Goal: Find specific page/section: Find specific page/section

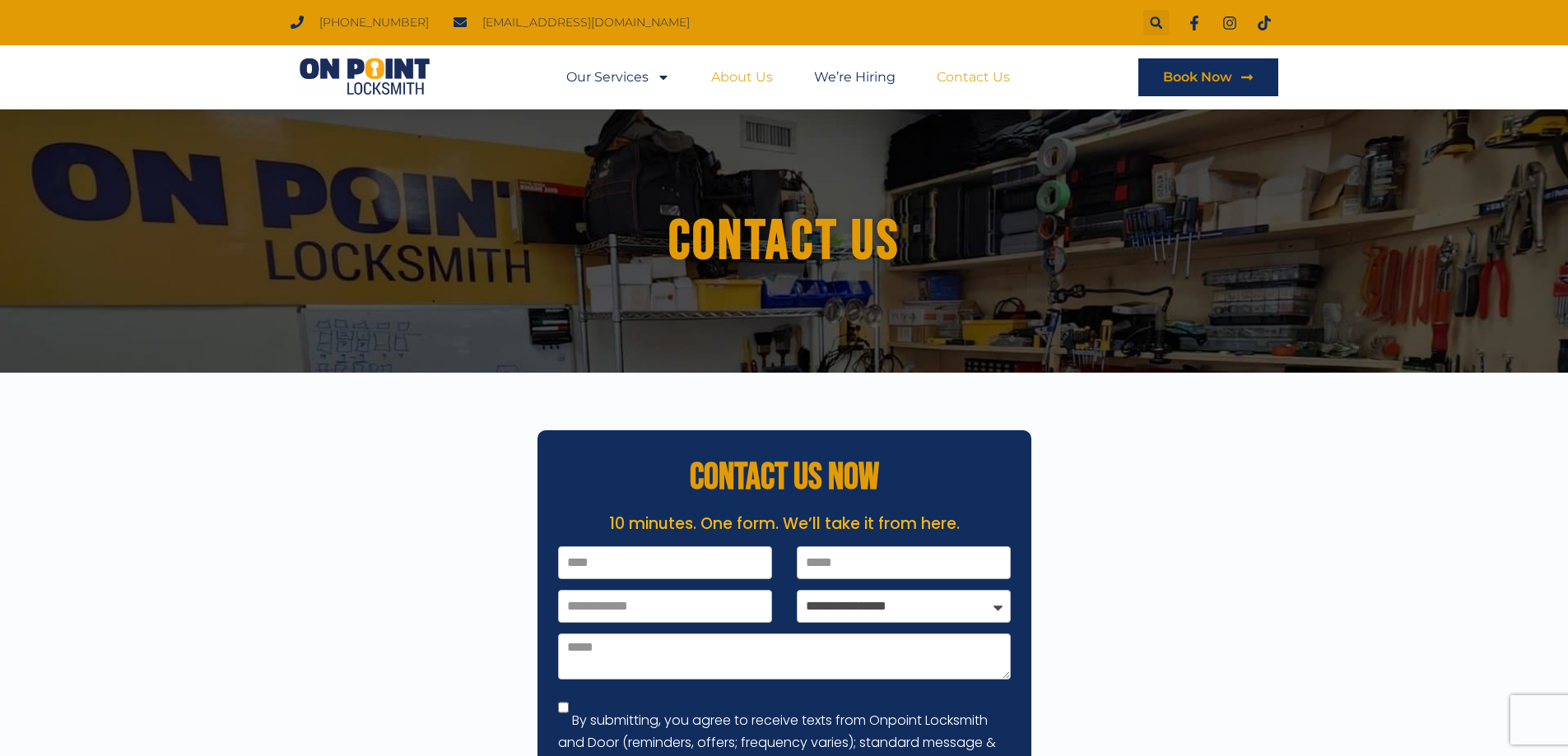
click at [733, 79] on link "About Us" at bounding box center [742, 77] width 62 height 37
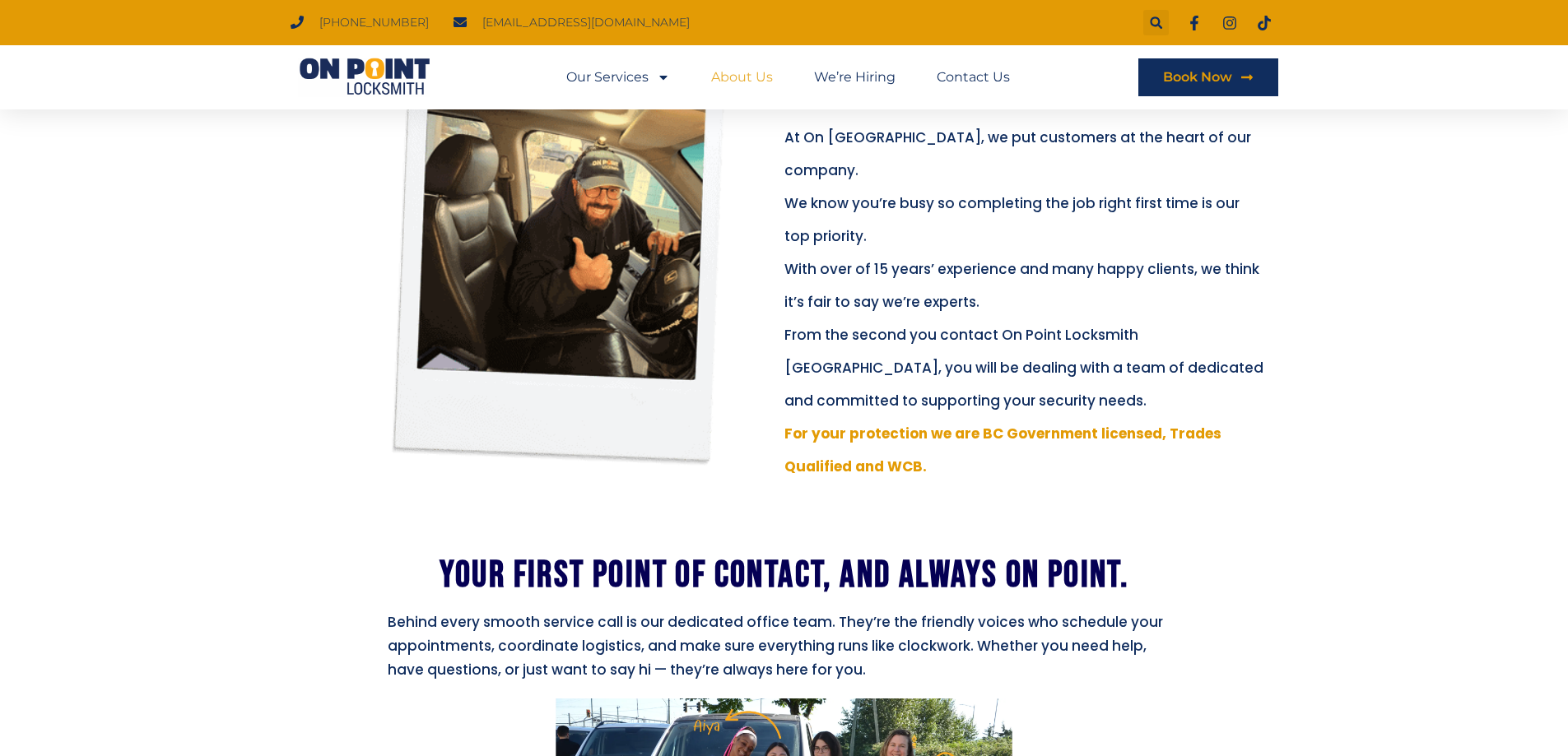
scroll to position [329, 0]
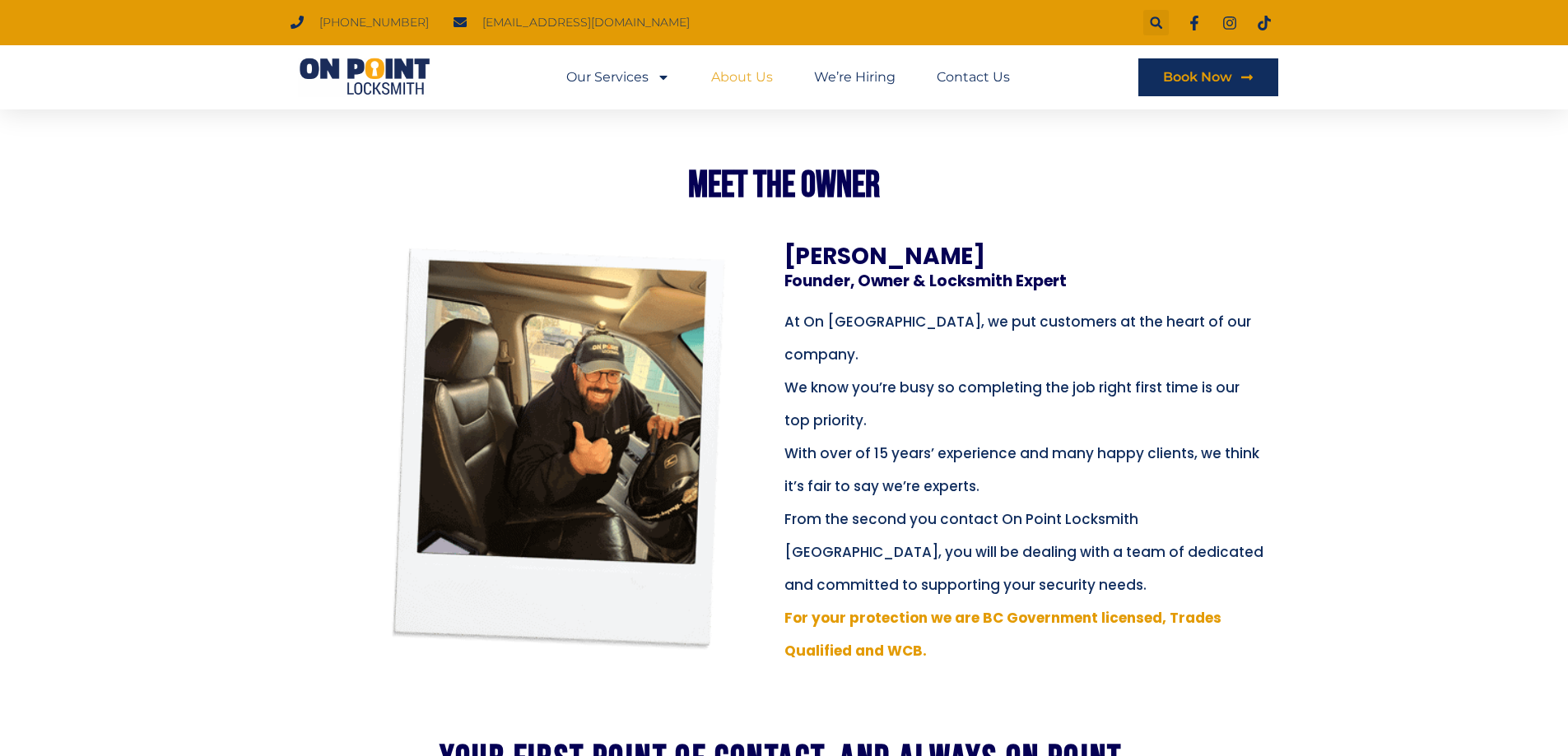
drag, startPoint x: 786, startPoint y: 252, endPoint x: 906, endPoint y: 252, distance: 120.0
click at [906, 252] on h3 "Raz Kaduri" at bounding box center [1014, 257] width 460 height 23
drag, startPoint x: 886, startPoint y: 258, endPoint x: 916, endPoint y: 245, distance: 32.7
click at [916, 245] on section "Raz Kaduri Founder, Owner & Locksmith Expert At On Point Locksmith Port Coquitl…" at bounding box center [784, 469] width 1568 height 530
drag, startPoint x: 916, startPoint y: 248, endPoint x: 780, endPoint y: 257, distance: 136.3
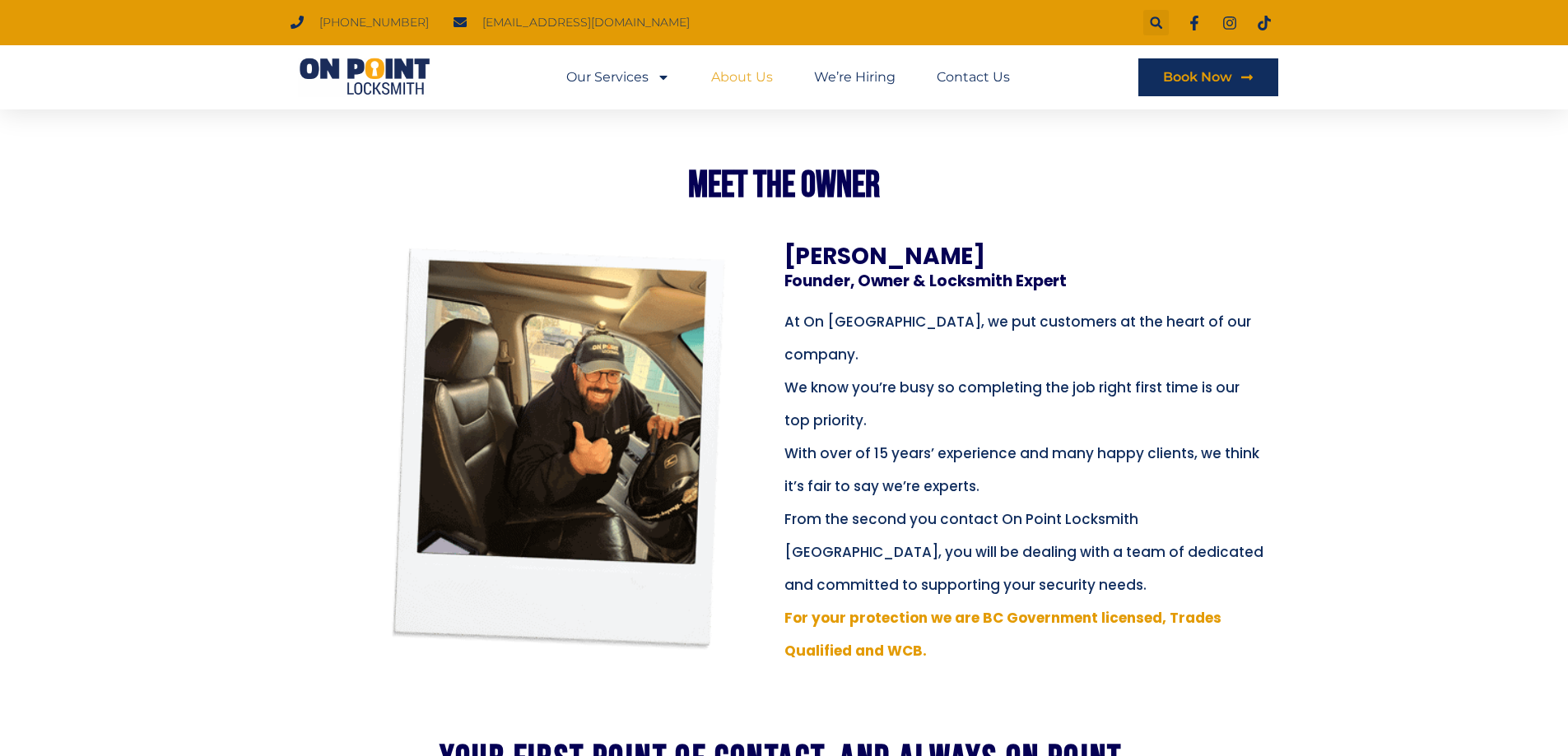
click at [780, 257] on div "Raz Kaduri Founder, Owner & Locksmith Expert At On Point Locksmith Port Coquitl…" at bounding box center [784, 456] width 922 height 422
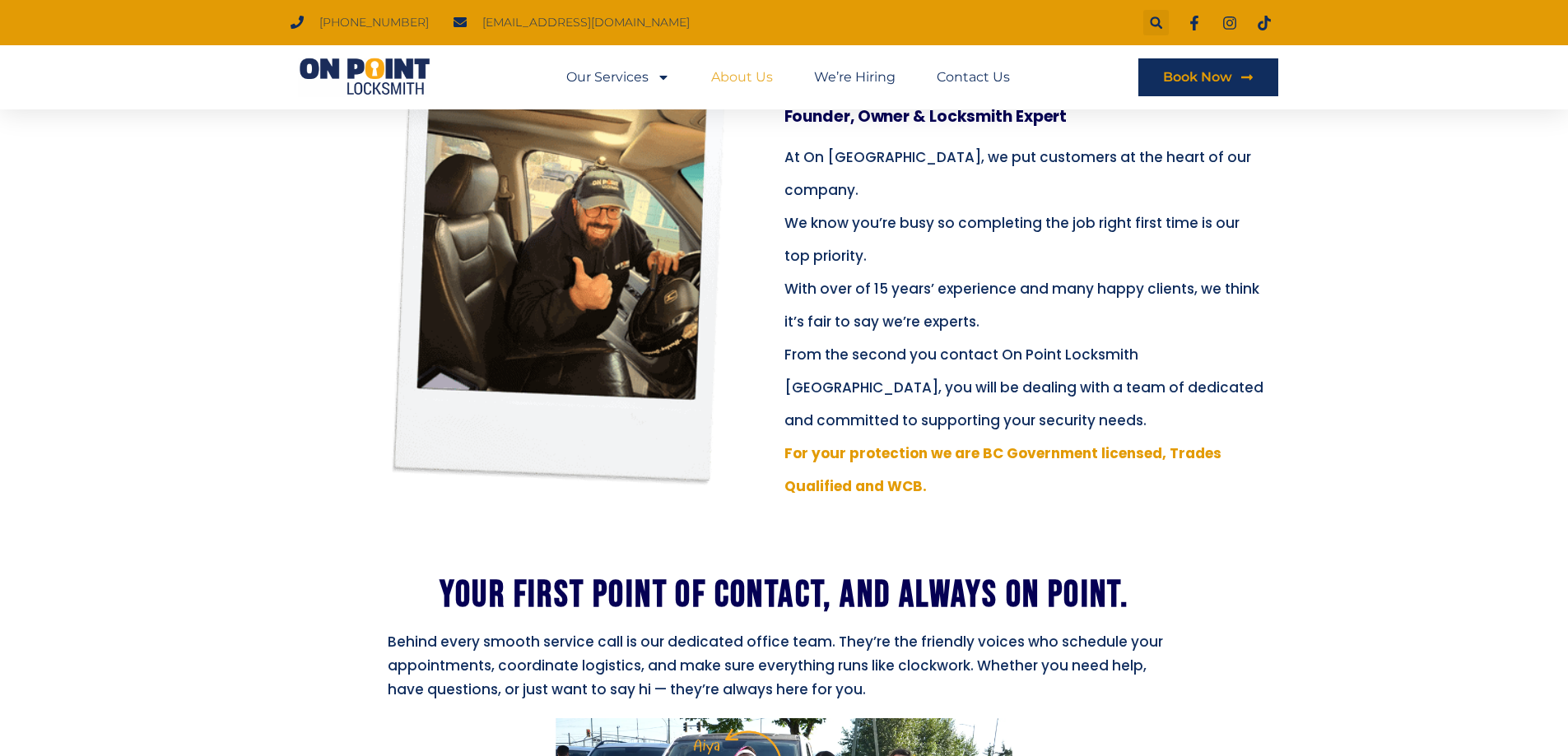
scroll to position [0, 0]
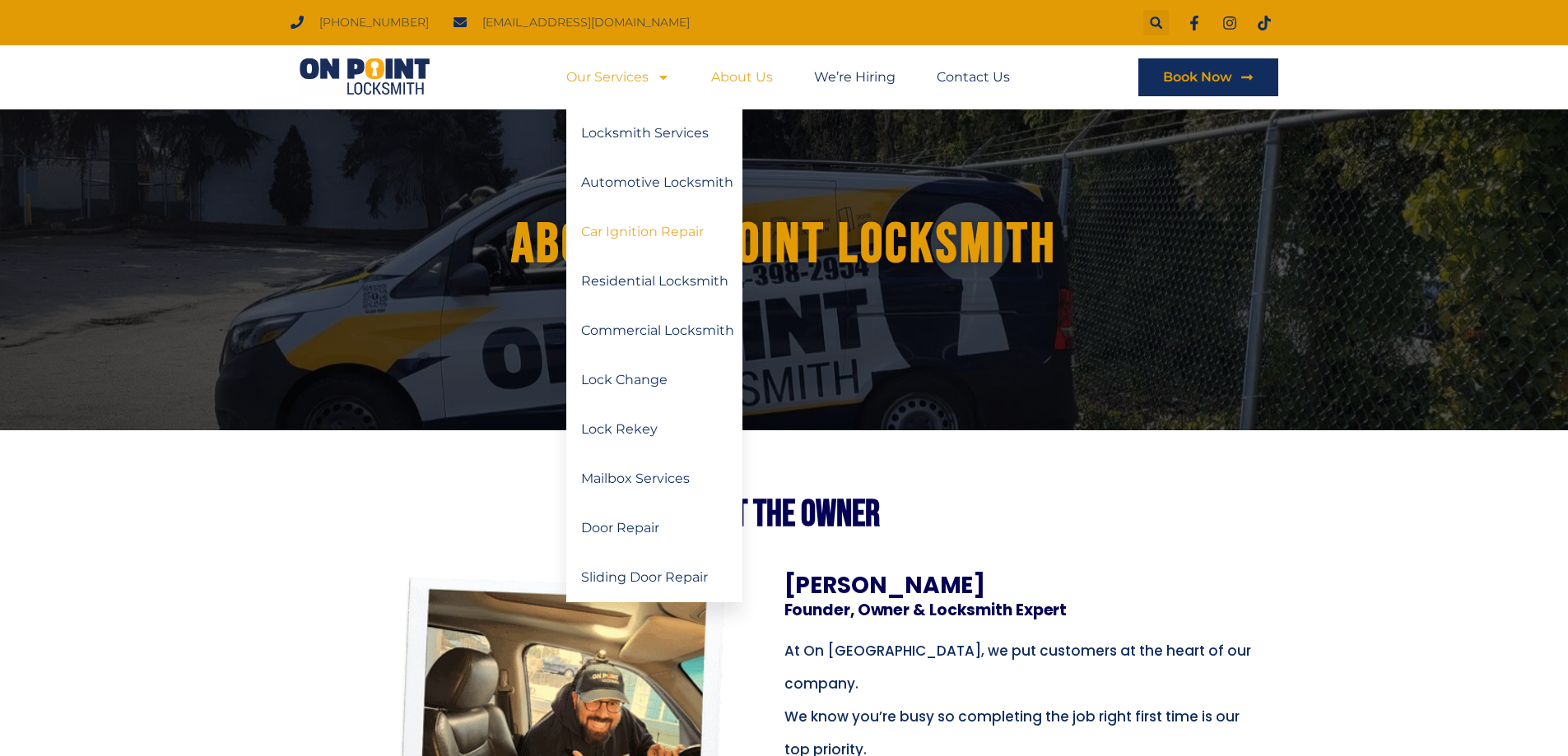
click at [649, 234] on link "Car Ignition Repair" at bounding box center [655, 231] width 177 height 49
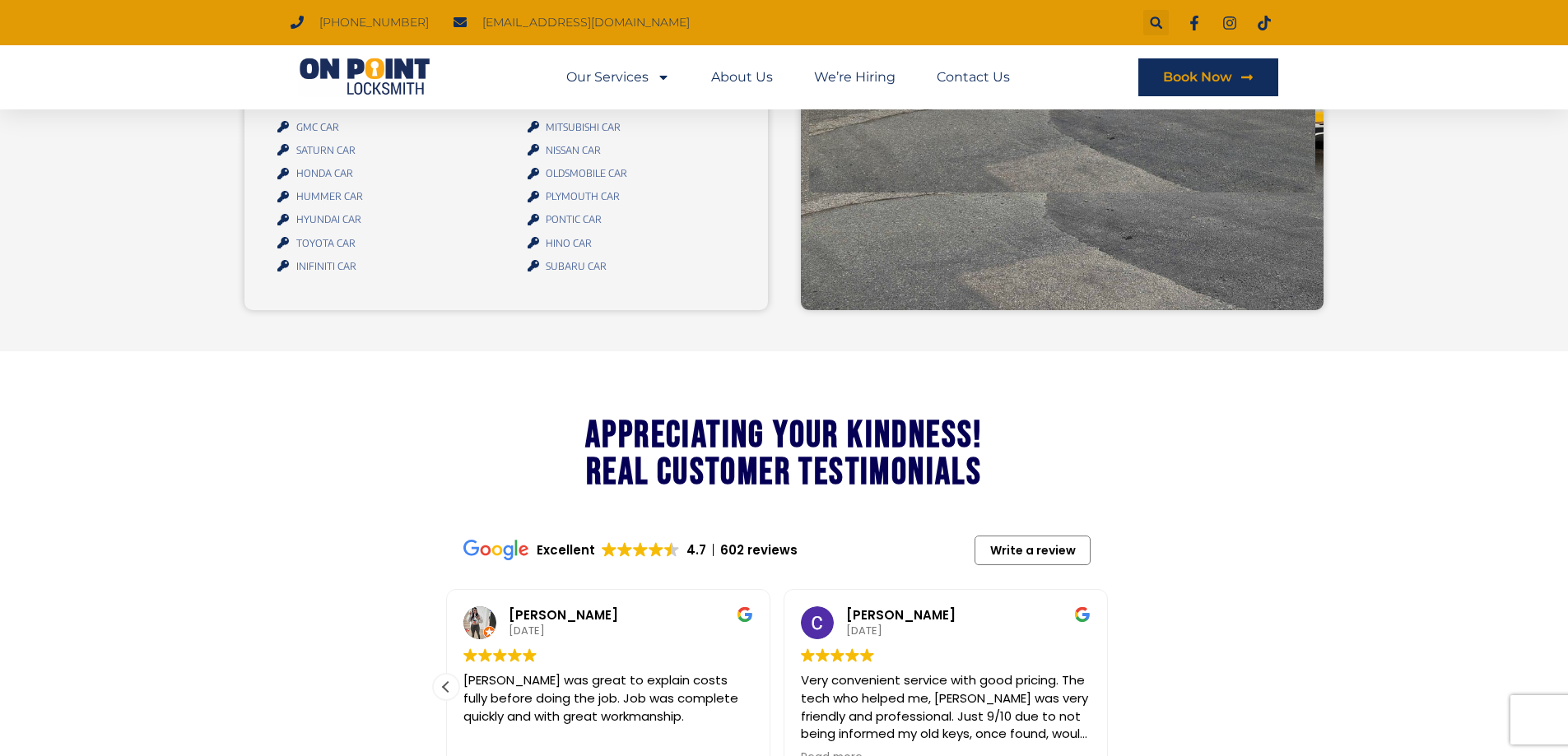
scroll to position [2222, 0]
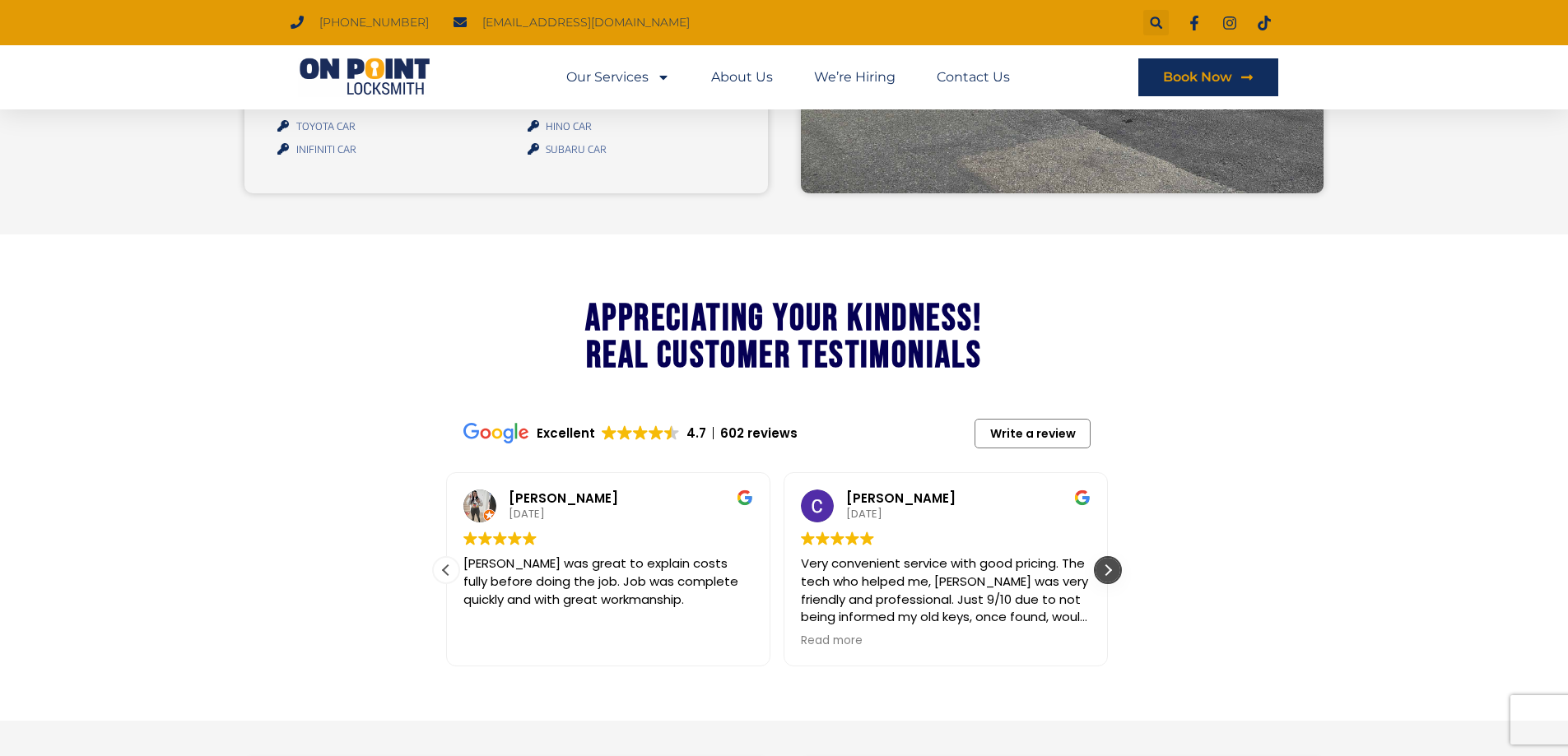
click at [1099, 583] on div "Next review" at bounding box center [1108, 570] width 25 height 25
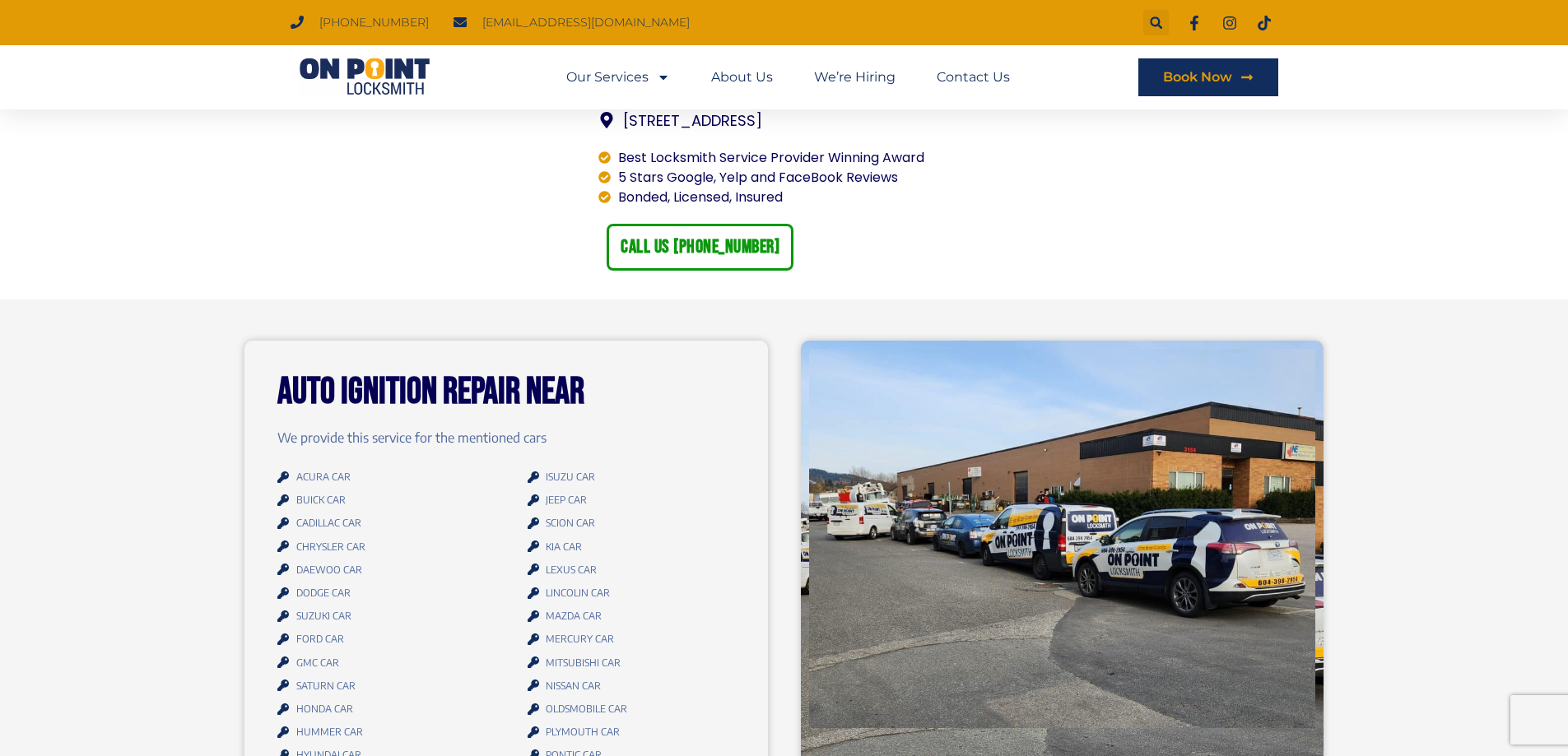
scroll to position [1564, 0]
